Goal: Task Accomplishment & Management: Use online tool/utility

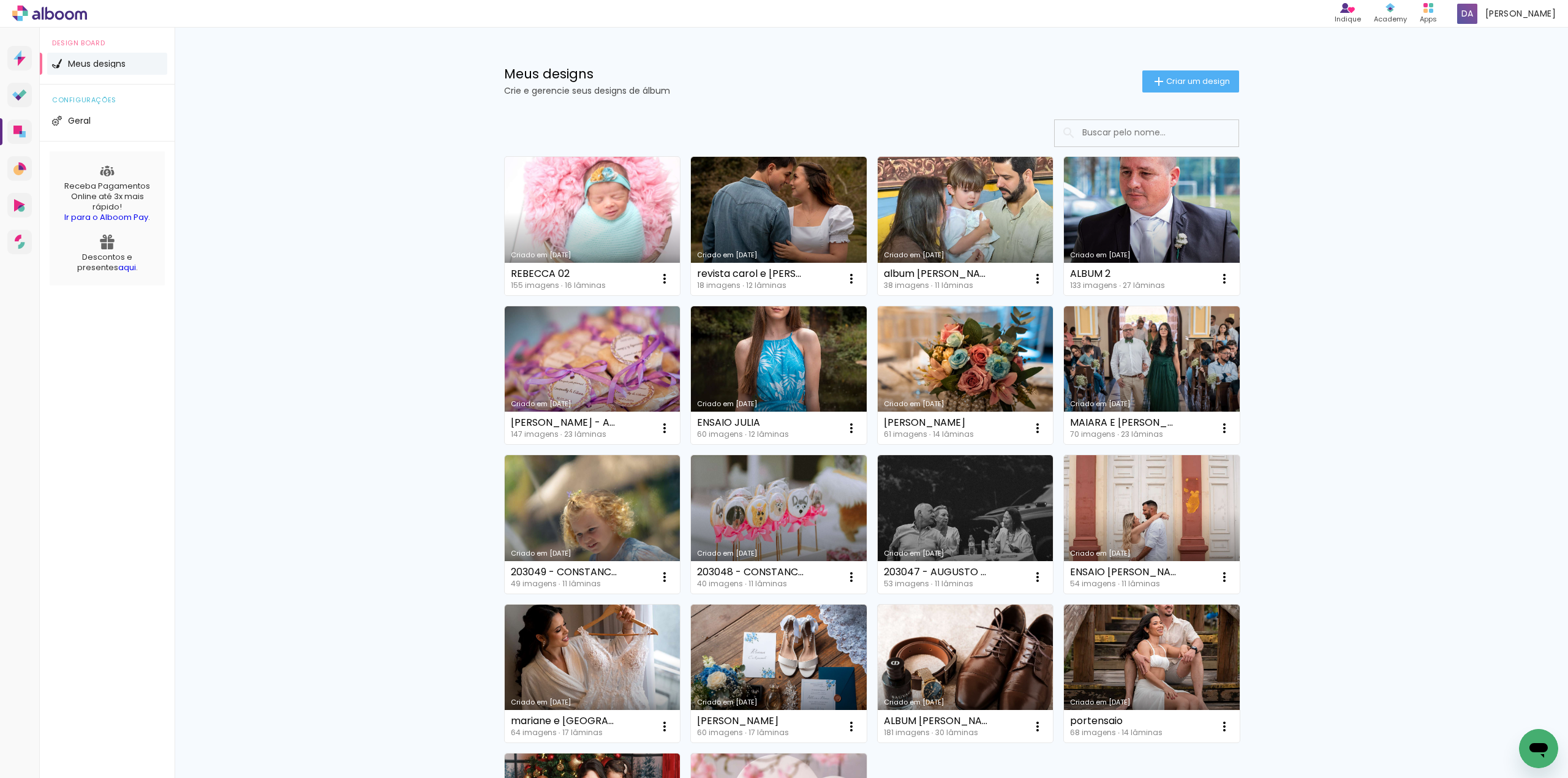
click at [605, 207] on link "Criado em [DATE]" at bounding box center [592, 226] width 176 height 138
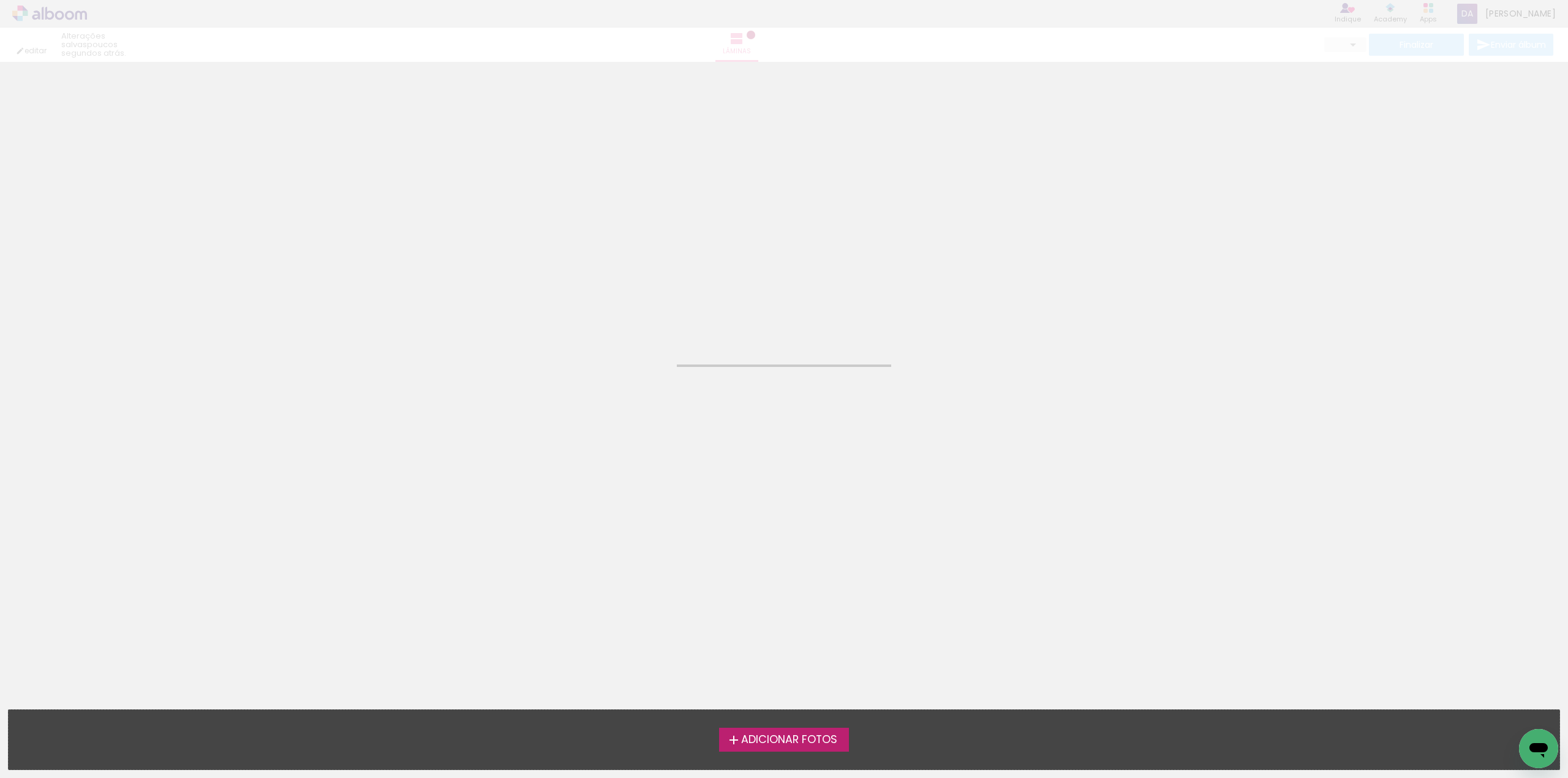
click at [605, 207] on neon-animated-pages "Confirmar Cancelar" at bounding box center [784, 420] width 1568 height 716
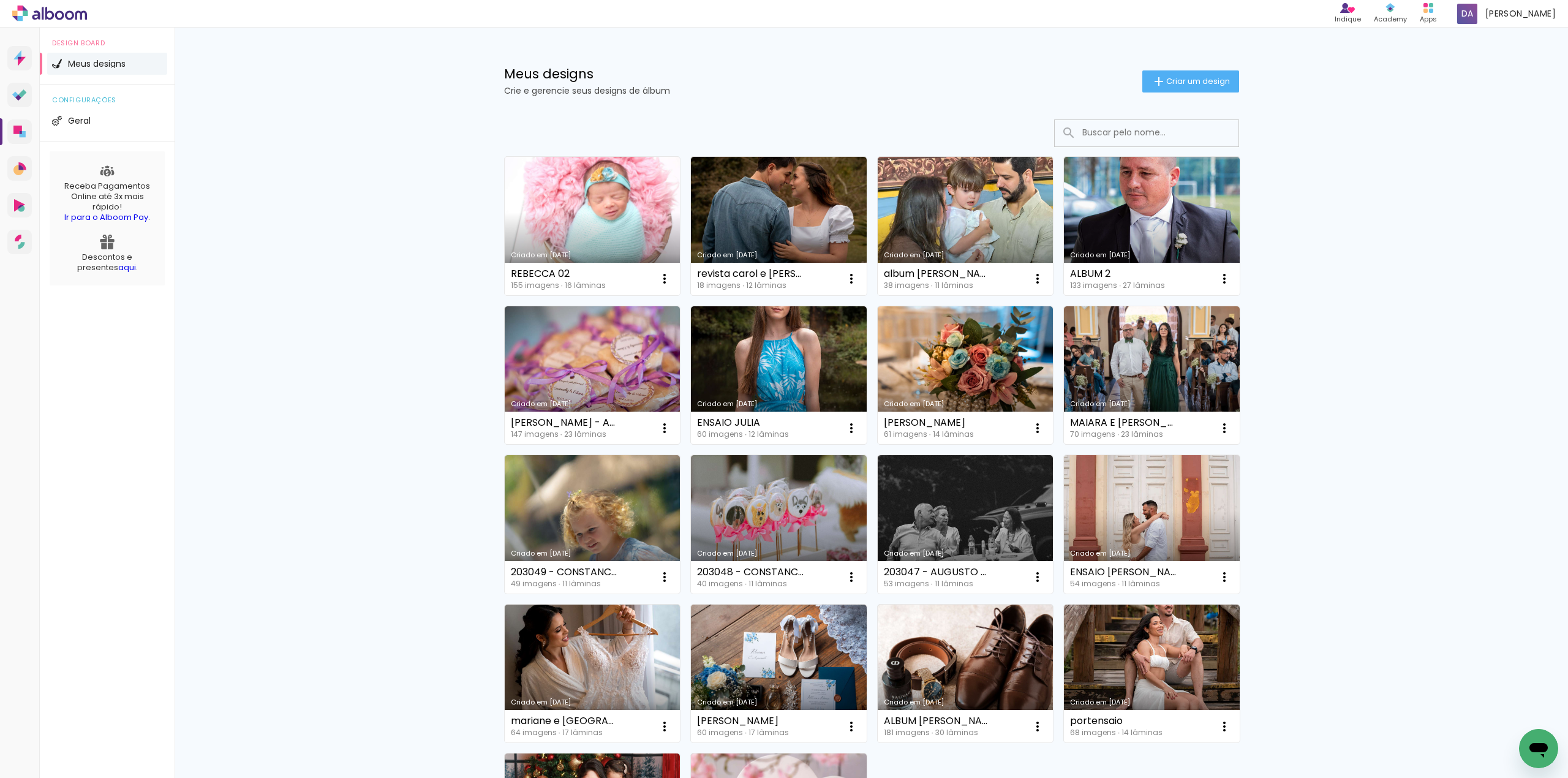
click at [571, 205] on link "Criado em [DATE]" at bounding box center [592, 226] width 176 height 138
click at [0, 0] on neon-animated-pages "Confirmar Cancelar" at bounding box center [0, 0] width 0 height 0
